Goal: Task Accomplishment & Management: Use online tool/utility

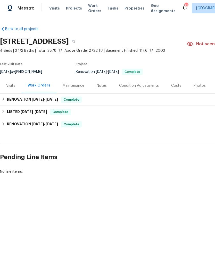
click at [91, 8] on span "Work Orders" at bounding box center [94, 8] width 13 height 10
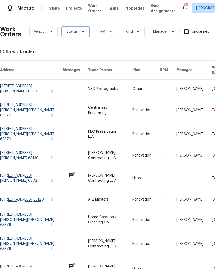
click at [83, 29] on span "Status" at bounding box center [76, 32] width 28 height 10
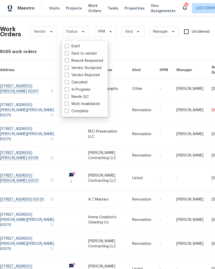
click at [68, 96] on span at bounding box center [67, 97] width 4 height 4
click at [68, 96] on input "Needs QC" at bounding box center [66, 95] width 3 height 3
checkbox input "true"
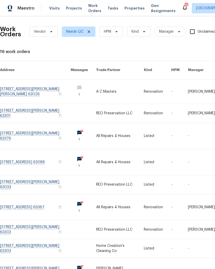
click at [61, 105] on link at bounding box center [35, 113] width 71 height 19
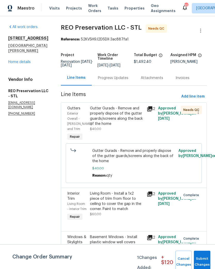
click at [106, 115] on div "Gutter Gurads - Remove and properly dispose of the gutter guards/screens along …" at bounding box center [117, 116] width 54 height 21
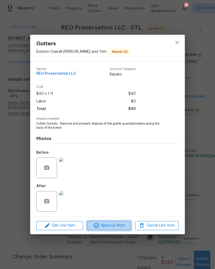
click at [107, 230] on button "Approve Work" at bounding box center [109, 225] width 44 height 9
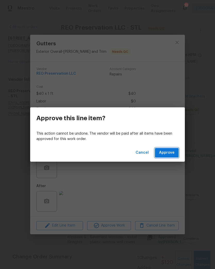
click at [165, 156] on span "Approve" at bounding box center [166, 153] width 15 height 6
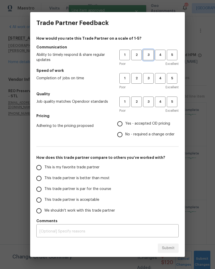
click at [152, 54] on span "3" at bounding box center [149, 55] width 10 height 6
click at [149, 80] on span "3" at bounding box center [149, 79] width 10 height 6
click at [150, 104] on span "3" at bounding box center [149, 102] width 10 height 6
click at [120, 125] on input "Yes - accepted OD pricing" at bounding box center [119, 124] width 11 height 11
radio input "true"
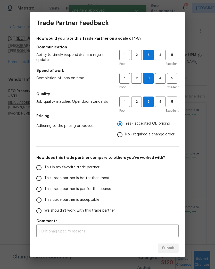
click at [39, 168] on input "This is my favorite trade partner" at bounding box center [38, 167] width 11 height 11
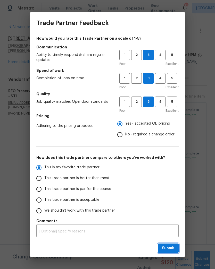
click at [169, 248] on span "Submit" at bounding box center [168, 248] width 13 height 6
radio input "true"
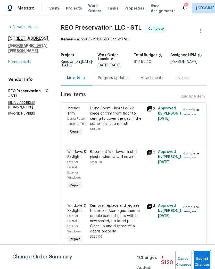
click at [203, 261] on button "Submit Changes" at bounding box center [202, 262] width 16 height 22
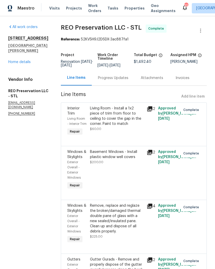
click at [95, 11] on span "Work Orders" at bounding box center [94, 8] width 13 height 10
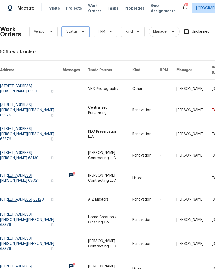
click at [83, 33] on icon at bounding box center [83, 32] width 4 height 4
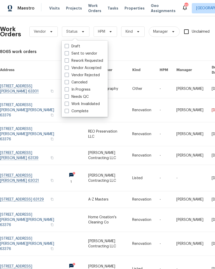
click at [67, 96] on span at bounding box center [67, 97] width 4 height 4
click at [67, 96] on input "Needs QC" at bounding box center [66, 95] width 3 height 3
checkbox input "true"
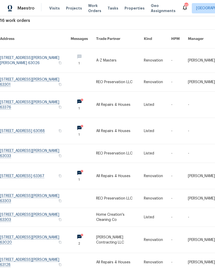
scroll to position [31, 0]
click at [139, 97] on link at bounding box center [119, 104] width 47 height 26
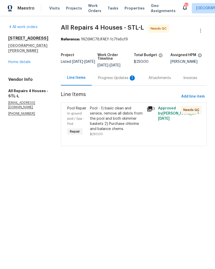
click at [125, 80] on div "Progress Updates 1" at bounding box center [117, 78] width 38 height 5
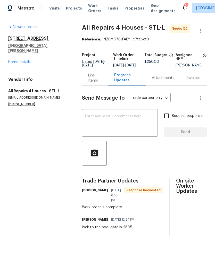
click at [94, 79] on div "Line Items" at bounding box center [95, 78] width 14 height 10
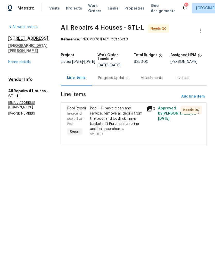
click at [124, 120] on div "Pool - 1) basic clean and service, remove all debris from the pool and both ski…" at bounding box center [117, 119] width 54 height 26
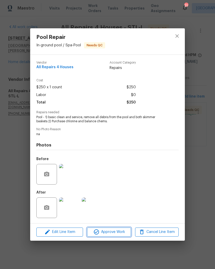
click at [118, 233] on span "Approve Work" at bounding box center [109, 232] width 40 height 6
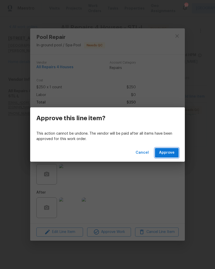
click at [167, 157] on button "Approve" at bounding box center [167, 153] width 24 height 10
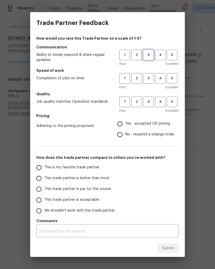
click at [150, 53] on span "3" at bounding box center [149, 55] width 10 height 6
click at [150, 78] on span "3" at bounding box center [149, 79] width 10 height 6
click at [150, 103] on span "3" at bounding box center [149, 102] width 10 height 6
click at [118, 123] on input "Yes - accepted OD pricing" at bounding box center [119, 124] width 11 height 11
radio input "true"
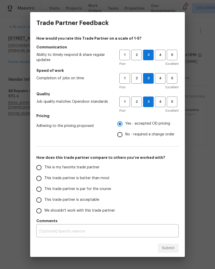
click at [41, 181] on input "This trade partner is better than most" at bounding box center [38, 178] width 11 height 11
click at [174, 252] on button "Submit" at bounding box center [168, 249] width 21 height 10
radio input "true"
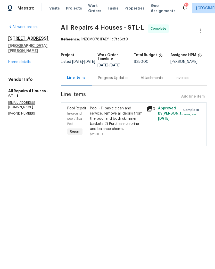
click at [93, 8] on span "Work Orders" at bounding box center [94, 8] width 13 height 10
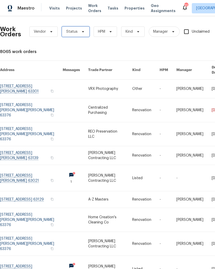
click at [85, 31] on span "Status" at bounding box center [76, 32] width 28 height 10
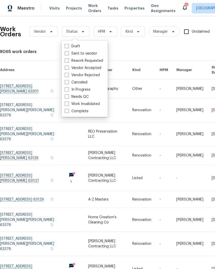
click at [69, 95] on span at bounding box center [67, 97] width 4 height 4
click at [68, 94] on input "Needs QC" at bounding box center [66, 95] width 3 height 3
checkbox input "true"
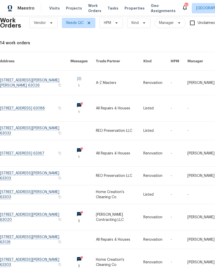
scroll to position [9, 0]
click at [49, 124] on link at bounding box center [35, 130] width 70 height 19
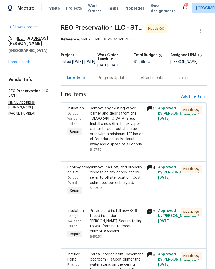
click at [119, 128] on div "Remove any existing vapor barrier and debris from the [GEOGRAPHIC_DATA] area. I…" at bounding box center [117, 126] width 54 height 41
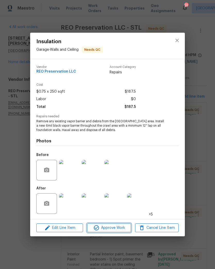
click at [114, 228] on span "Approve Work" at bounding box center [109, 228] width 40 height 6
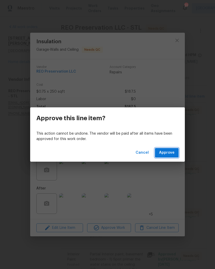
click at [170, 153] on span "Approve" at bounding box center [166, 153] width 15 height 6
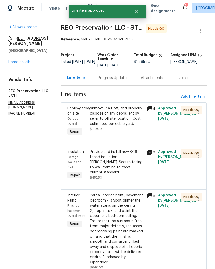
click at [106, 117] on div "Remove, haul off, and properly dispose of any debris left by seller to offsite …" at bounding box center [117, 116] width 54 height 21
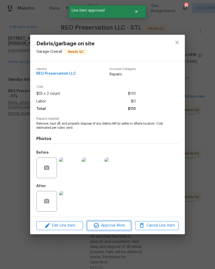
click at [122, 227] on span "Approve Work" at bounding box center [109, 226] width 40 height 6
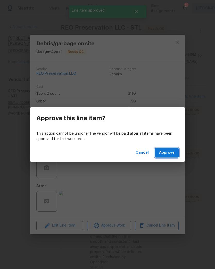
click at [173, 157] on button "Approve" at bounding box center [167, 153] width 24 height 10
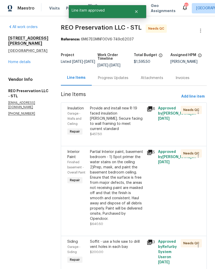
click at [113, 113] on div "Provide and install new R-19 faced insulation [PERSON_NAME]. Secure facing to w…" at bounding box center [117, 119] width 54 height 26
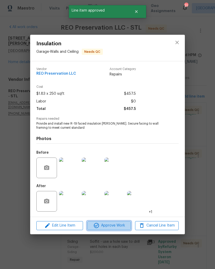
click at [123, 227] on span "Approve Work" at bounding box center [109, 226] width 40 height 6
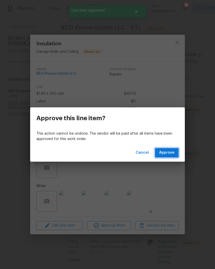
click at [167, 154] on span "Approve" at bounding box center [166, 153] width 15 height 6
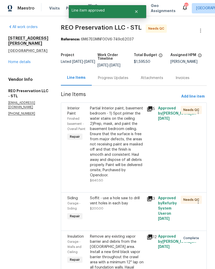
click at [117, 132] on div "Partial Interior paint, basement bedroom - 1) Spot primer the water stains on t…" at bounding box center [117, 142] width 54 height 72
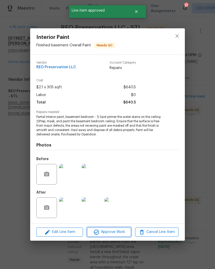
click at [123, 233] on span "Approve Work" at bounding box center [109, 232] width 40 height 6
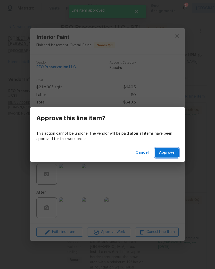
click at [176, 156] on button "Approve" at bounding box center [167, 153] width 24 height 10
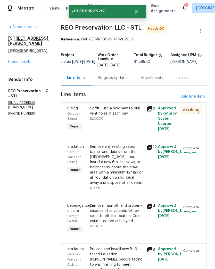
click at [117, 112] on div "Soffit - use a hole saw to drill vent holes in each bay" at bounding box center [117, 111] width 54 height 10
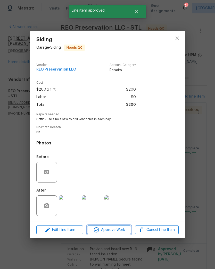
click at [113, 231] on span "Approve Work" at bounding box center [109, 230] width 40 height 6
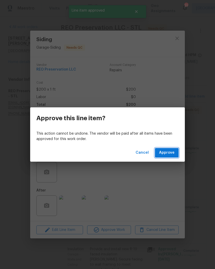
click at [172, 155] on span "Approve" at bounding box center [166, 153] width 15 height 6
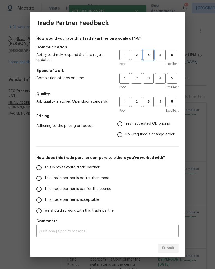
click at [149, 53] on span "3" at bounding box center [149, 55] width 10 height 6
click at [148, 80] on span "3" at bounding box center [149, 79] width 10 height 6
click at [149, 104] on span "3" at bounding box center [149, 102] width 10 height 6
click at [119, 127] on input "Yes - accepted OD pricing" at bounding box center [119, 124] width 11 height 11
radio input "true"
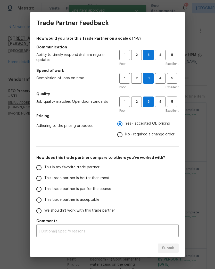
click at [36, 169] on input "This is my favorite trade partner" at bounding box center [38, 167] width 11 height 11
click at [169, 247] on span "Submit" at bounding box center [168, 248] width 13 height 6
radio input "true"
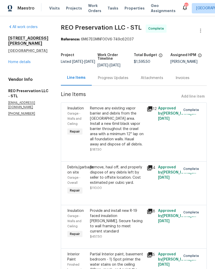
click at [28, 64] on link "Home details" at bounding box center [19, 62] width 22 height 4
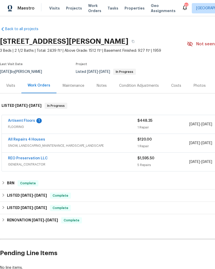
click at [93, 9] on span "Work Orders" at bounding box center [94, 8] width 13 height 10
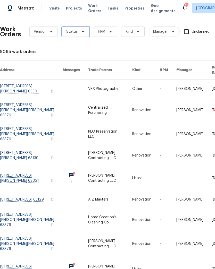
click at [83, 31] on icon at bounding box center [83, 32] width 4 height 4
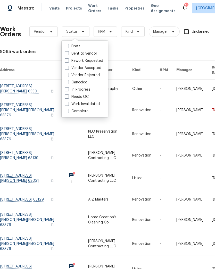
click at [67, 97] on span at bounding box center [67, 97] width 4 height 4
click at [67, 97] on input "Needs QC" at bounding box center [66, 95] width 3 height 3
checkbox input "true"
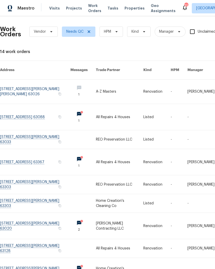
click at [62, 154] on link at bounding box center [35, 162] width 70 height 26
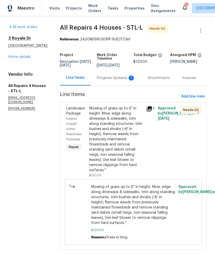
click at [124, 147] on div "Mowing of grass up to 6" in height. Mow, edge along driveways & sidewalks, trim…" at bounding box center [116, 139] width 54 height 67
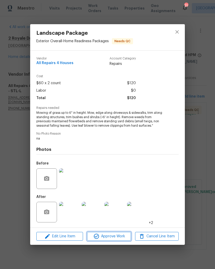
click at [123, 238] on span "Approve Work" at bounding box center [109, 236] width 40 height 6
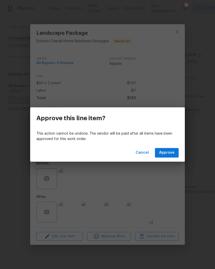
click at [171, 157] on button "Approve" at bounding box center [167, 153] width 24 height 10
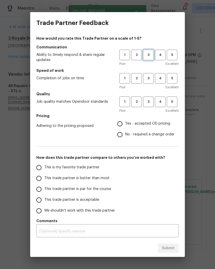
click at [149, 55] on span "3" at bounding box center [149, 55] width 10 height 6
click at [151, 81] on span "3" at bounding box center [149, 79] width 10 height 6
click at [149, 100] on span "3" at bounding box center [149, 102] width 10 height 6
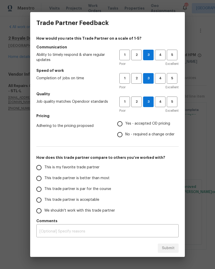
click at [121, 123] on input "Yes - accepted OD pricing" at bounding box center [119, 124] width 11 height 11
radio input "true"
click at [38, 178] on input "This trade partner is better than most" at bounding box center [38, 178] width 11 height 11
click at [169, 249] on span "Submit" at bounding box center [168, 248] width 13 height 6
radio input "true"
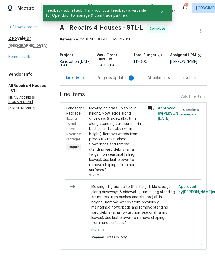
click at [124, 81] on div "Progress Updates 1" at bounding box center [116, 78] width 38 height 5
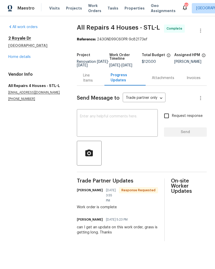
click at [74, 7] on span "Projects" at bounding box center [74, 8] width 16 height 5
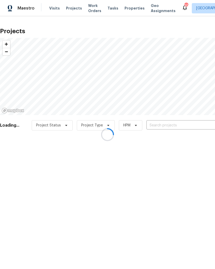
click at [97, 7] on div at bounding box center [107, 134] width 215 height 269
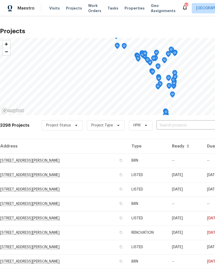
click at [93, 9] on span "Work Orders" at bounding box center [94, 8] width 13 height 10
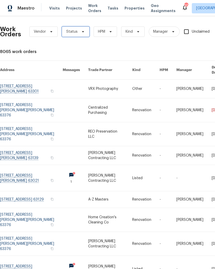
click at [85, 29] on span "Status" at bounding box center [76, 32] width 28 height 10
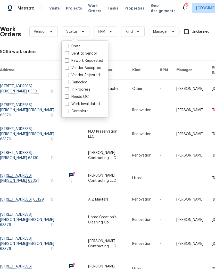
click at [68, 95] on span at bounding box center [67, 97] width 4 height 4
click at [68, 95] on input "Needs QC" at bounding box center [66, 95] width 3 height 3
checkbox input "true"
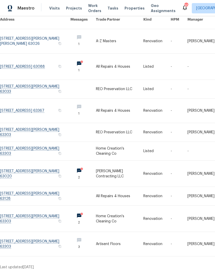
scroll to position [50, 0]
click at [47, 126] on link at bounding box center [35, 132] width 70 height 19
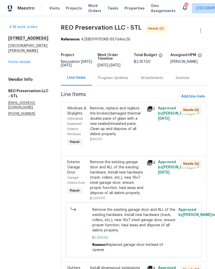
click at [121, 118] on div "Remove, replace and reglaze the broken/damaged thermal double pane of glass wit…" at bounding box center [117, 121] width 54 height 31
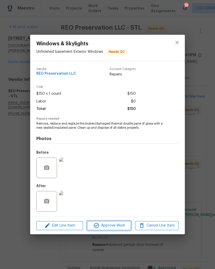
click at [116, 226] on span "Approve Work" at bounding box center [109, 226] width 40 height 6
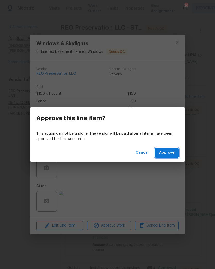
click at [163, 153] on span "Approve" at bounding box center [166, 153] width 15 height 6
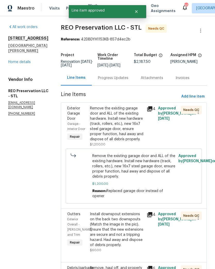
click at [118, 122] on div "Remove the existing garage door and ALL of the existing hardware. Install new h…" at bounding box center [117, 124] width 54 height 36
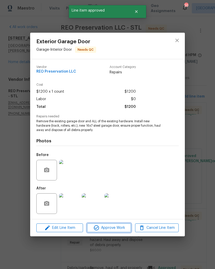
click at [119, 228] on span "Approve Work" at bounding box center [109, 228] width 40 height 6
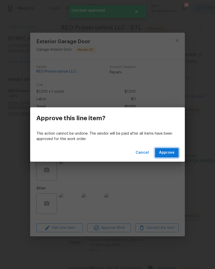
click at [171, 156] on button "Approve" at bounding box center [167, 153] width 24 height 10
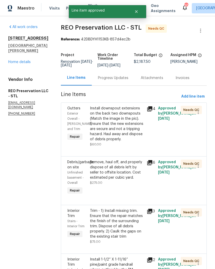
click at [116, 124] on div "Install downspout extensions on the back two downspouts (Match the image in the…" at bounding box center [117, 124] width 54 height 36
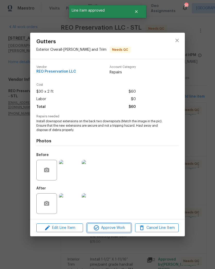
click at [127, 231] on span "Approve Work" at bounding box center [109, 228] width 40 height 6
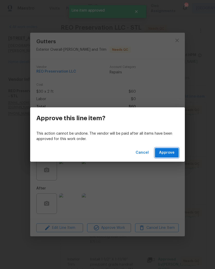
click at [172, 156] on button "Approve" at bounding box center [167, 153] width 24 height 10
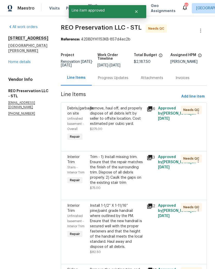
click at [115, 112] on div "Remove, haul off, and properly dispose of all debris left by seller to offsite …" at bounding box center [117, 116] width 54 height 21
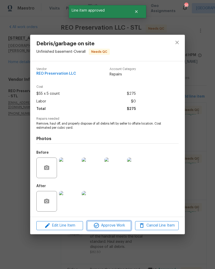
click at [122, 225] on span "Approve Work" at bounding box center [109, 226] width 40 height 6
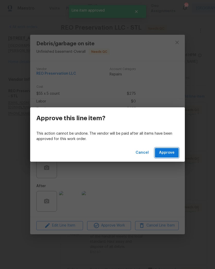
click at [172, 153] on span "Approve" at bounding box center [166, 153] width 15 height 6
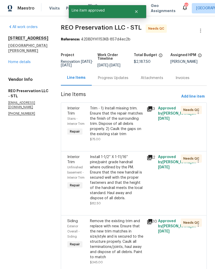
click at [118, 118] on div "Trim - 1) Install missing trim. Ensure that the repair matches the finish of th…" at bounding box center [117, 121] width 54 height 31
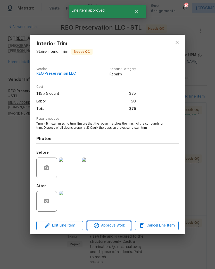
click at [125, 227] on span "Approve Work" at bounding box center [109, 226] width 40 height 6
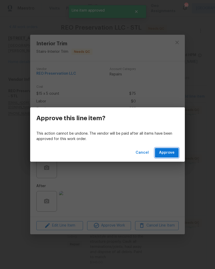
click at [170, 156] on span "Approve" at bounding box center [166, 153] width 15 height 6
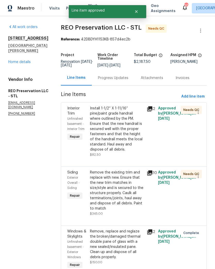
click at [117, 125] on div "Install 1-1/2” X 1-11/16” pine/paint grade handrail where outlined by the PM. E…" at bounding box center [117, 129] width 54 height 46
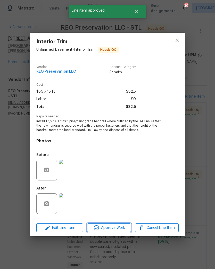
click at [117, 228] on span "Approve Work" at bounding box center [109, 228] width 40 height 6
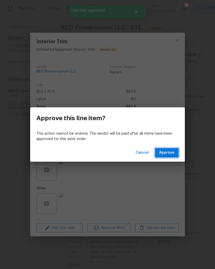
click at [169, 157] on button "Approve" at bounding box center [167, 153] width 24 height 10
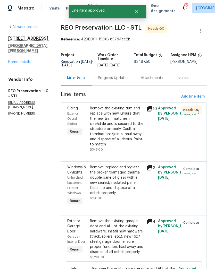
click at [116, 125] on div "Remove the existing trim and replace with new. Ensure that the new trim matches…" at bounding box center [117, 126] width 54 height 41
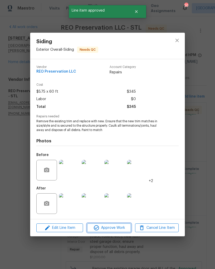
click at [123, 228] on span "Approve Work" at bounding box center [109, 228] width 40 height 6
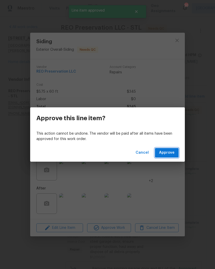
click at [173, 156] on span "Approve" at bounding box center [166, 153] width 15 height 6
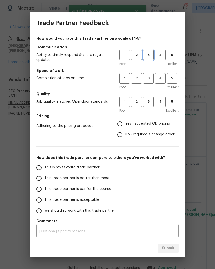
click at [149, 53] on span "3" at bounding box center [149, 55] width 10 height 6
click at [149, 81] on span "3" at bounding box center [149, 79] width 10 height 6
click at [149, 104] on span "3" at bounding box center [149, 102] width 10 height 6
click at [119, 126] on input "Yes - accepted OD pricing" at bounding box center [119, 124] width 11 height 11
radio input "true"
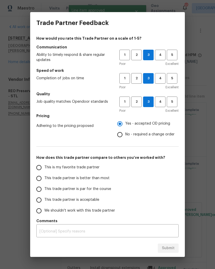
click at [39, 169] on input "This is my favorite trade partner" at bounding box center [38, 167] width 11 height 11
click at [168, 248] on span "Submit" at bounding box center [168, 248] width 13 height 6
radio input "true"
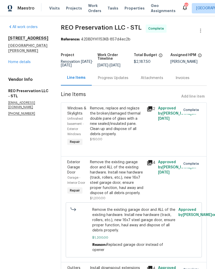
click at [93, 9] on span "Work Orders" at bounding box center [94, 8] width 13 height 10
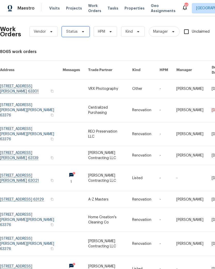
click at [85, 32] on span "Status" at bounding box center [76, 32] width 28 height 10
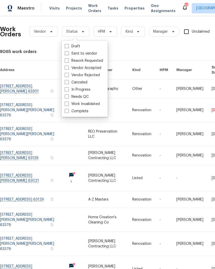
click at [67, 98] on span at bounding box center [67, 97] width 4 height 4
click at [67, 98] on input "Needs QC" at bounding box center [66, 95] width 3 height 3
checkbox input "true"
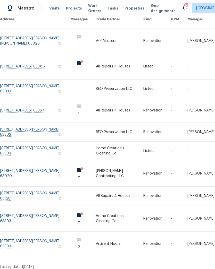
scroll to position [50, 0]
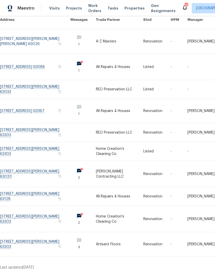
click at [126, 147] on link at bounding box center [119, 151] width 47 height 19
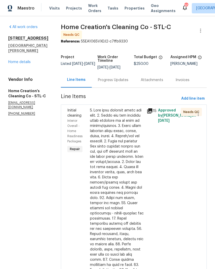
click at [122, 170] on div at bounding box center [117, 231] width 54 height 247
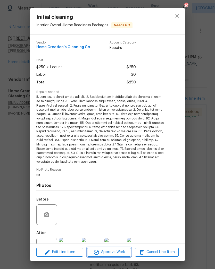
click at [121, 253] on span "Approve Work" at bounding box center [109, 252] width 40 height 6
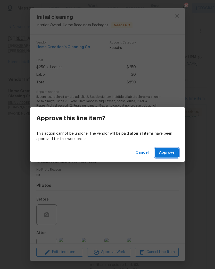
click at [170, 153] on span "Approve" at bounding box center [166, 153] width 15 height 6
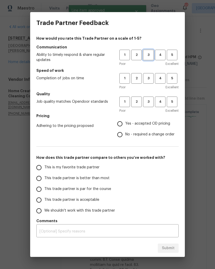
click at [150, 55] on span "3" at bounding box center [149, 55] width 10 height 6
click at [151, 77] on span "3" at bounding box center [149, 79] width 10 height 6
click at [150, 102] on span "3" at bounding box center [149, 102] width 10 height 6
click at [121, 124] on input "Yes - accepted OD pricing" at bounding box center [119, 124] width 11 height 11
radio input "true"
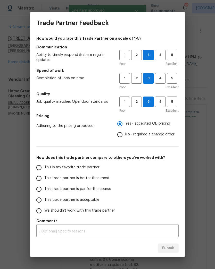
click at [39, 181] on input "This trade partner is better than most" at bounding box center [38, 178] width 11 height 11
click at [168, 246] on span "Submit" at bounding box center [168, 248] width 13 height 6
radio input "true"
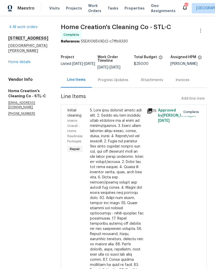
click at [91, 8] on span "Work Orders" at bounding box center [94, 8] width 13 height 10
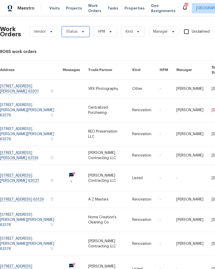
click at [83, 31] on icon at bounding box center [83, 32] width 4 height 4
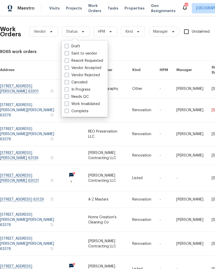
click at [65, 98] on span at bounding box center [67, 97] width 4 height 4
click at [65, 98] on input "Needs QC" at bounding box center [66, 95] width 3 height 3
checkbox input "true"
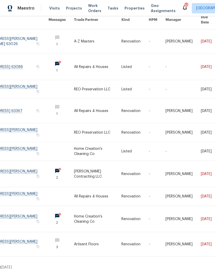
scroll to position [50, 21]
click at [100, 214] on link at bounding box center [97, 219] width 47 height 26
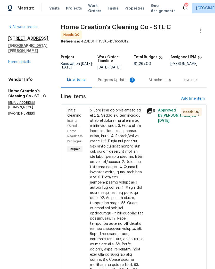
click at [119, 78] on div "Progress Updates 1" at bounding box center [117, 80] width 38 height 5
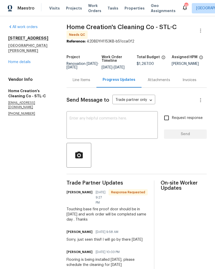
click at [82, 83] on div "Line Items" at bounding box center [82, 80] width 18 height 5
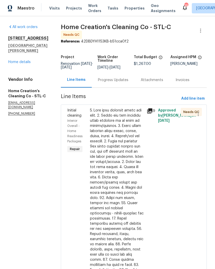
click at [115, 160] on div at bounding box center [117, 231] width 54 height 247
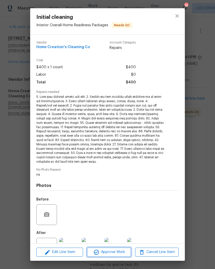
click at [116, 253] on span "Approve Work" at bounding box center [109, 252] width 40 height 6
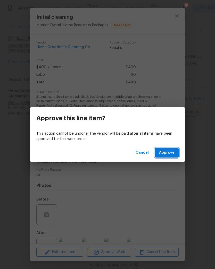
click at [172, 154] on span "Approve" at bounding box center [166, 153] width 15 height 6
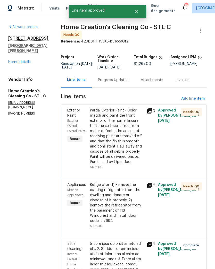
click at [128, 145] on div "Partial Exterior Paint - Color match and paint the front exterior of the home. …" at bounding box center [117, 136] width 54 height 57
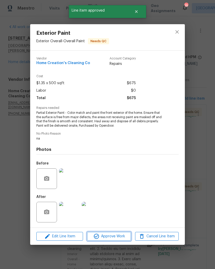
click at [113, 236] on span "Approve Work" at bounding box center [109, 236] width 40 height 6
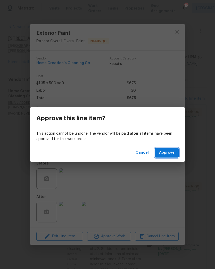
click at [172, 156] on button "Approve" at bounding box center [167, 153] width 24 height 10
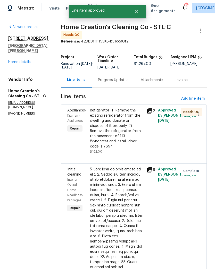
click at [126, 129] on div "Refigerator -1) Remove the existing refrigerator from the dwelling and donate o…" at bounding box center [117, 128] width 54 height 41
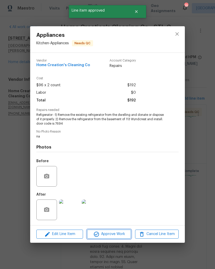
click at [122, 234] on span "Approve Work" at bounding box center [109, 234] width 40 height 6
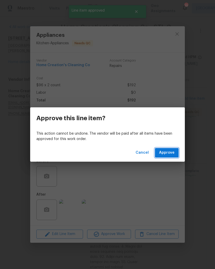
click at [171, 153] on span "Approve" at bounding box center [166, 153] width 15 height 6
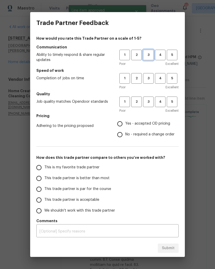
click at [150, 52] on span "3" at bounding box center [149, 55] width 10 height 6
click at [149, 79] on span "3" at bounding box center [149, 79] width 10 height 6
click at [150, 106] on button "3" at bounding box center [148, 102] width 11 height 11
click at [121, 126] on input "Yes - accepted OD pricing" at bounding box center [119, 124] width 11 height 11
radio input "true"
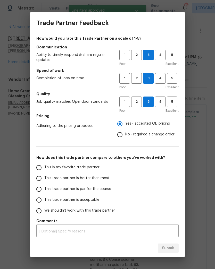
click at [37, 180] on input "This trade partner is better than most" at bounding box center [38, 178] width 11 height 11
click at [169, 249] on span "Submit" at bounding box center [168, 248] width 13 height 6
radio input "true"
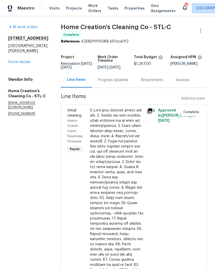
click at [93, 9] on span "Work Orders" at bounding box center [94, 8] width 13 height 10
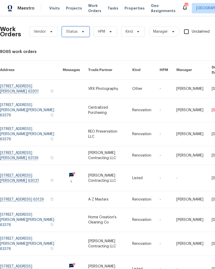
click at [83, 32] on icon at bounding box center [83, 32] width 4 height 4
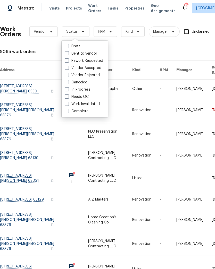
click at [69, 97] on label "Needs QC" at bounding box center [77, 96] width 24 height 5
click at [68, 97] on input "Needs QC" at bounding box center [66, 95] width 3 height 3
checkbox input "true"
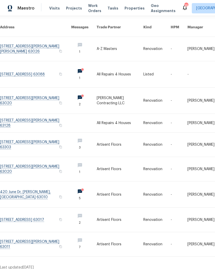
scroll to position [43, 0]
